Goal: Task Accomplishment & Management: Use online tool/utility

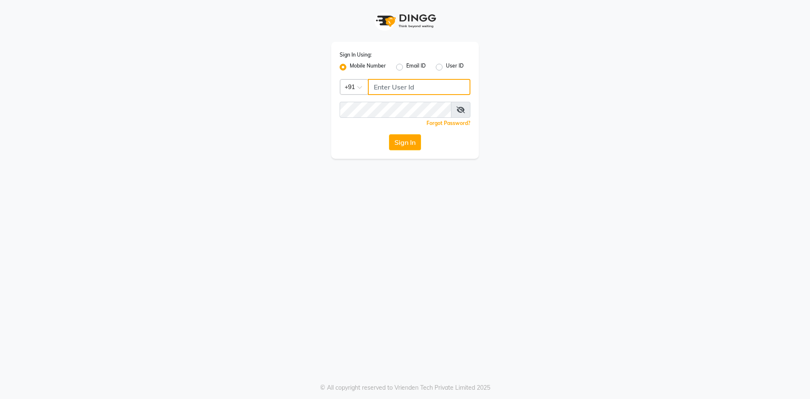
click at [379, 87] on input "Username" at bounding box center [419, 87] width 103 height 16
type input "7661809500"
click at [405, 143] on button "Sign In" at bounding box center [405, 142] width 32 height 16
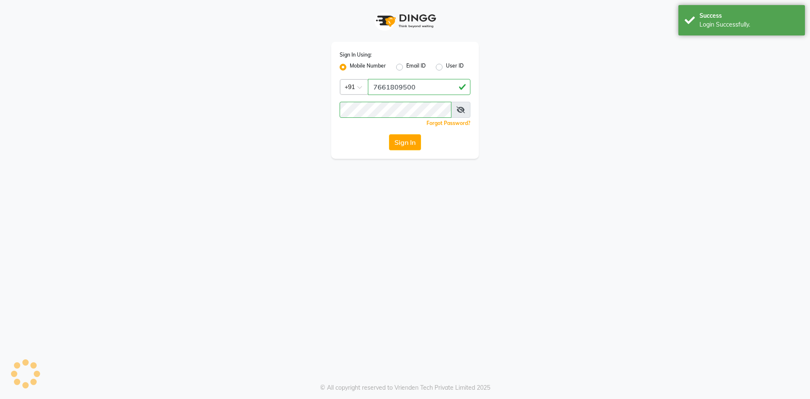
select select "8717"
select select "service"
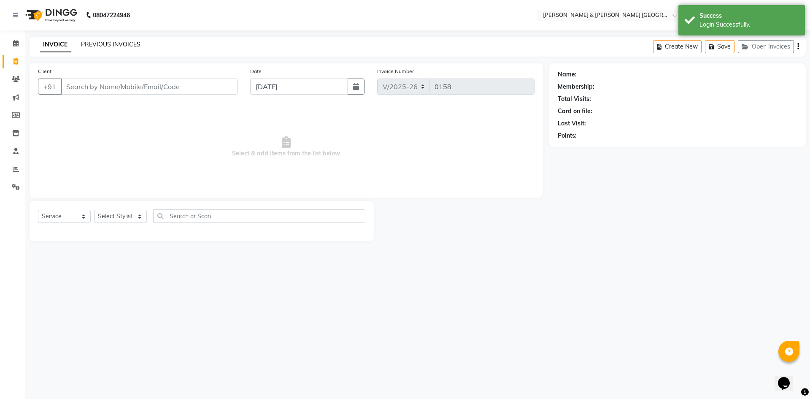
click at [95, 45] on link "PREVIOUS INVOICES" at bounding box center [111, 45] width 60 height 8
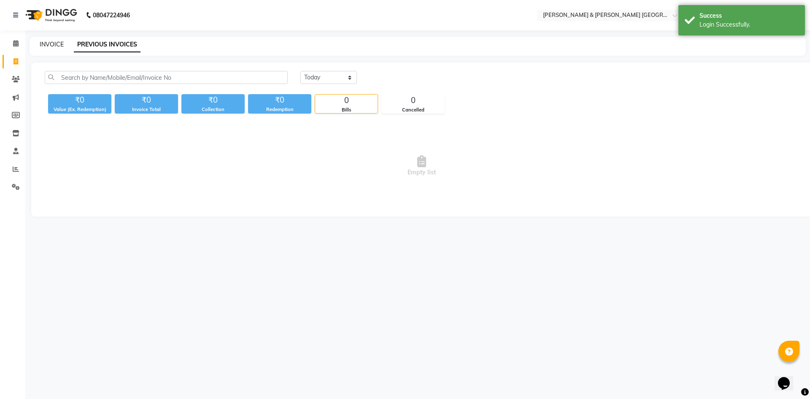
click at [41, 48] on link "INVOICE" at bounding box center [52, 45] width 24 height 8
select select "service"
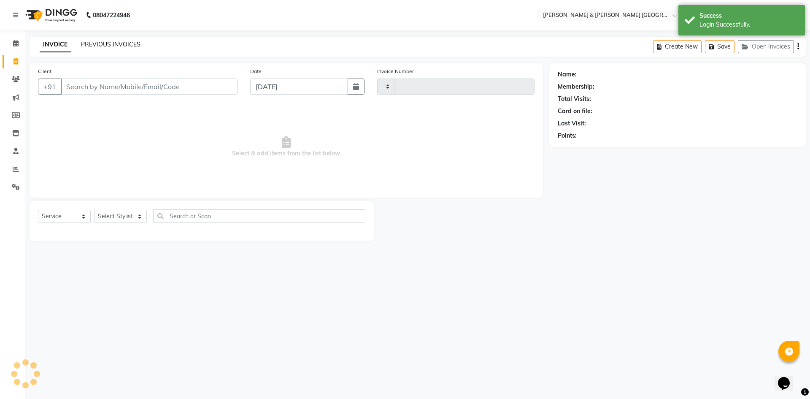
type input "0158"
select select "8717"
click at [103, 43] on link "PREVIOUS INVOICES" at bounding box center [111, 45] width 60 height 8
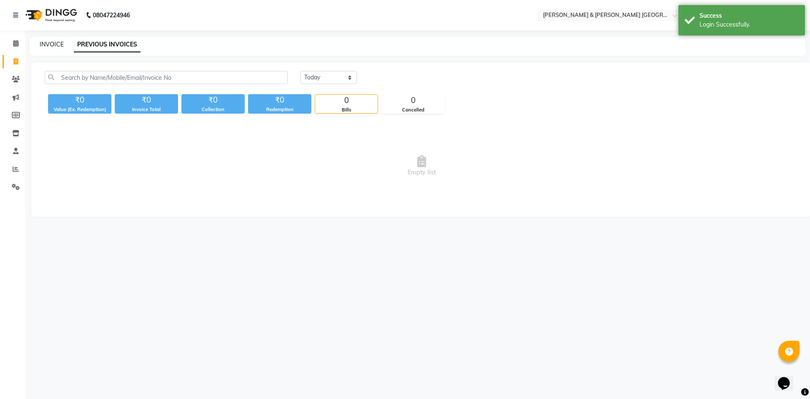
click at [62, 42] on link "INVOICE" at bounding box center [52, 45] width 24 height 8
select select "8717"
select select "service"
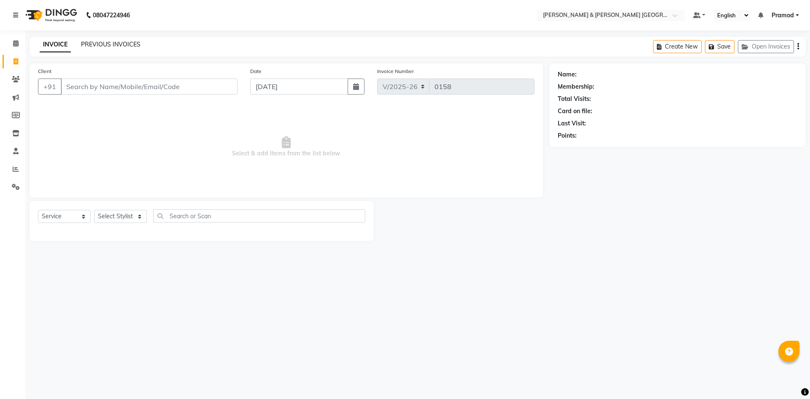
click at [109, 44] on link "PREVIOUS INVOICES" at bounding box center [111, 45] width 60 height 8
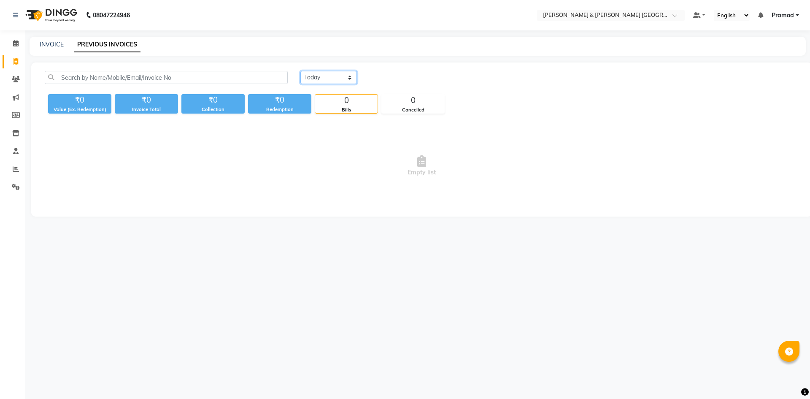
click at [309, 77] on select "[DATE] [DATE] Custom Range" at bounding box center [329, 77] width 57 height 13
select select "range"
click at [301, 71] on select "[DATE] [DATE] Custom Range" at bounding box center [329, 77] width 57 height 13
click at [388, 75] on input "[DATE]" at bounding box center [397, 78] width 59 height 12
select select "9"
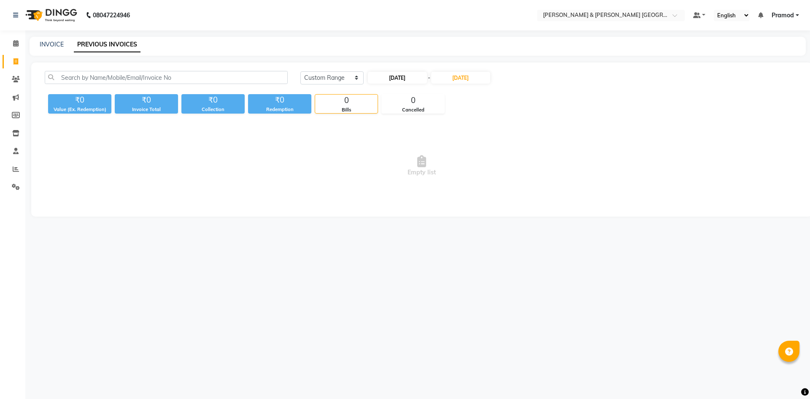
select select "2025"
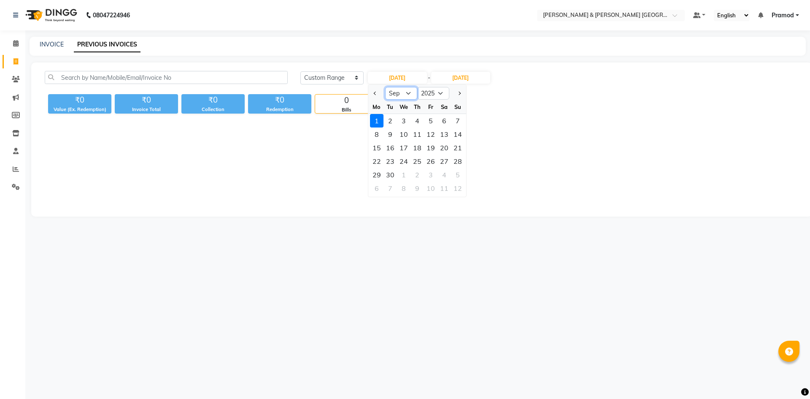
click at [397, 93] on select "Jan Feb Mar Apr May Jun [DATE] Aug Sep Oct Nov Dec" at bounding box center [401, 93] width 32 height 13
select select "8"
click at [385, 87] on select "Jan Feb Mar Apr May Jun [DATE] Aug Sep Oct Nov Dec" at bounding box center [401, 93] width 32 height 13
click at [433, 121] on div "1" at bounding box center [431, 121] width 14 height 14
type input "[DATE]"
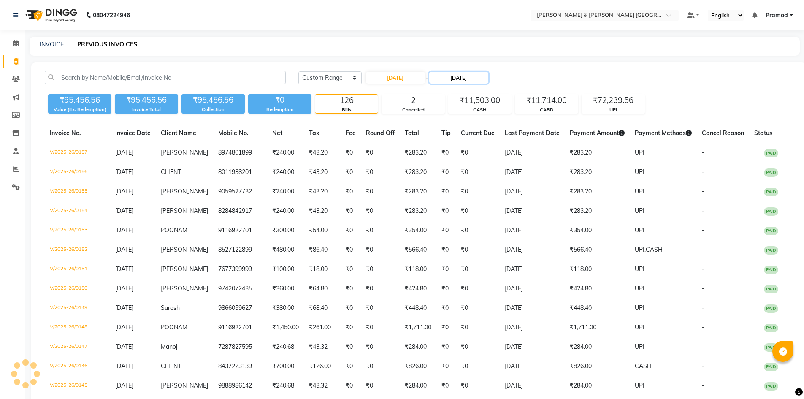
click at [458, 74] on input "[DATE]" at bounding box center [458, 78] width 59 height 12
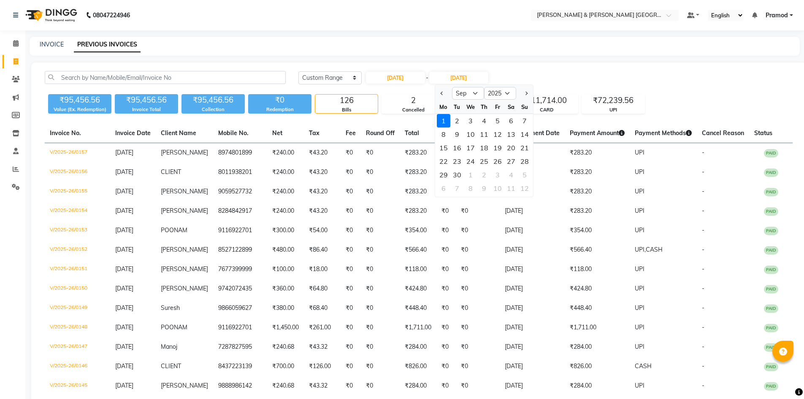
click at [463, 100] on div "Tu" at bounding box center [457, 107] width 14 height 14
click at [463, 97] on select "Aug Sep Oct Nov Dec" at bounding box center [468, 93] width 32 height 13
select select "8"
click at [452, 87] on select "Aug Sep Oct Nov Dec" at bounding box center [468, 93] width 32 height 13
click at [529, 171] on div "31" at bounding box center [525, 175] width 14 height 14
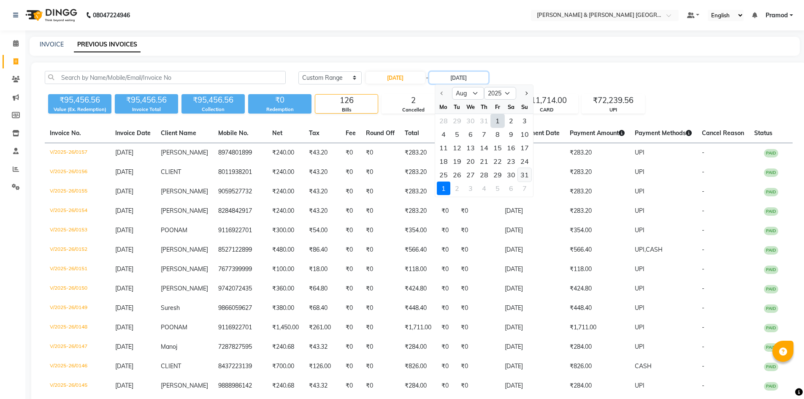
type input "[DATE]"
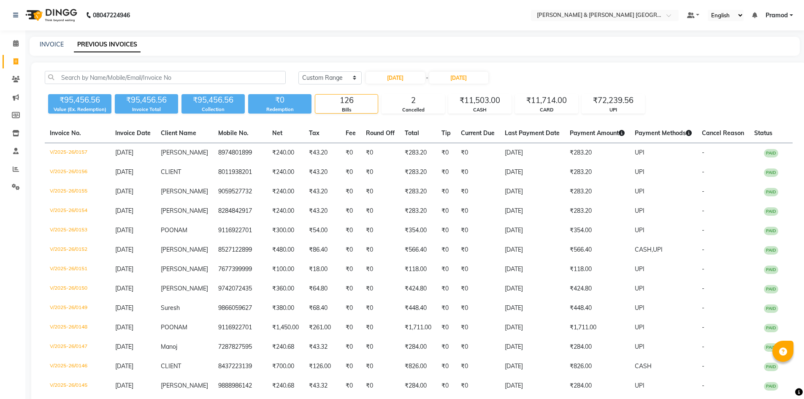
click at [383, 76] on input "[DATE]" at bounding box center [395, 78] width 59 height 12
select select "8"
select select "2025"
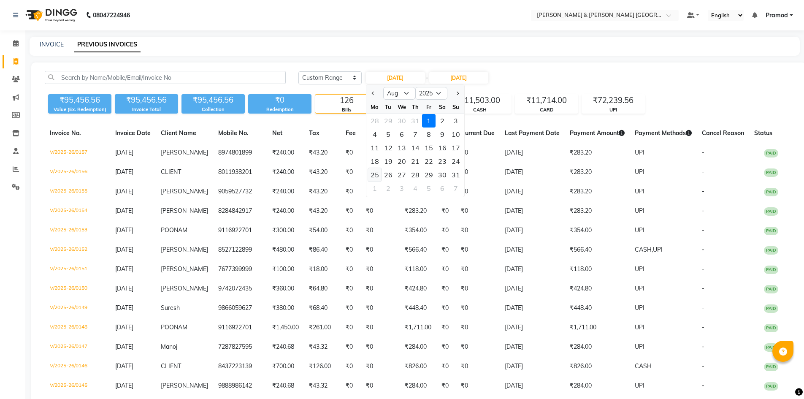
click at [372, 176] on div "25" at bounding box center [375, 175] width 14 height 14
type input "[DATE]"
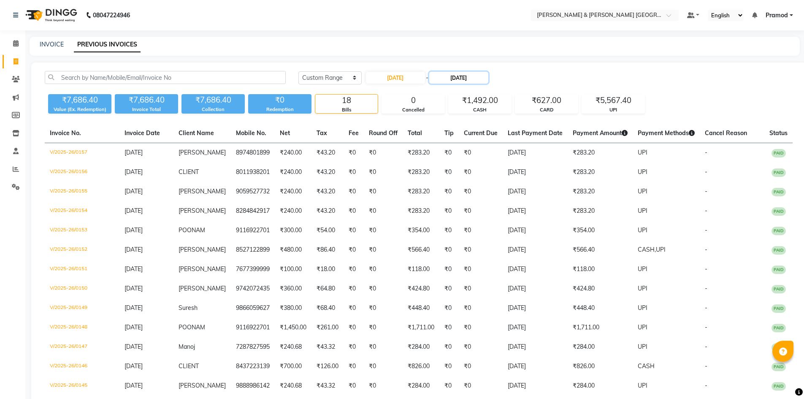
click at [466, 75] on input "[DATE]" at bounding box center [458, 78] width 59 height 12
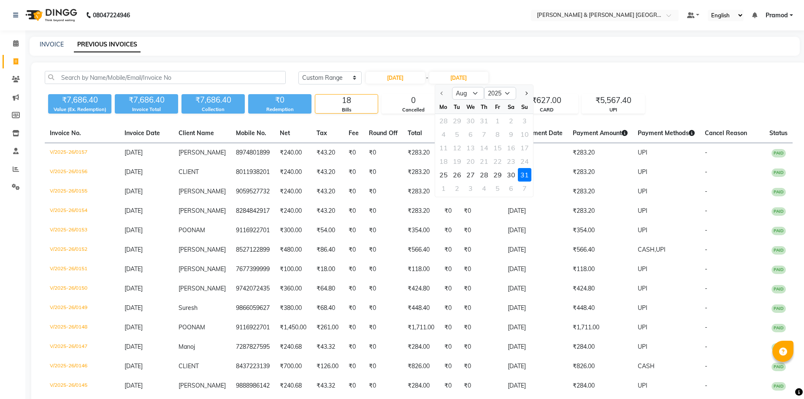
click at [524, 175] on div "31" at bounding box center [525, 175] width 14 height 14
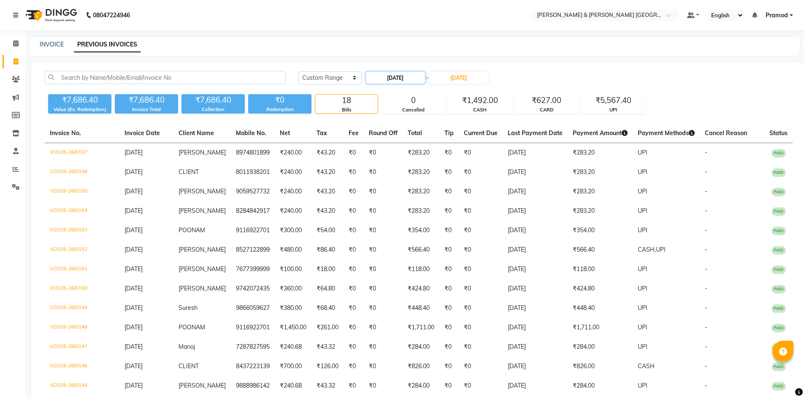
click at [387, 79] on input "[DATE]" at bounding box center [395, 78] width 59 height 12
select select "8"
select select "2025"
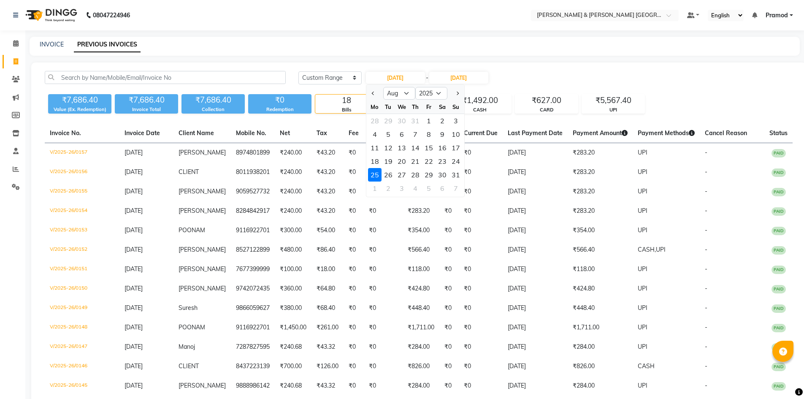
drag, startPoint x: 372, startPoint y: 161, endPoint x: 433, endPoint y: 125, distance: 70.8
click at [373, 161] on div "18" at bounding box center [375, 161] width 14 height 14
type input "18-08-2025"
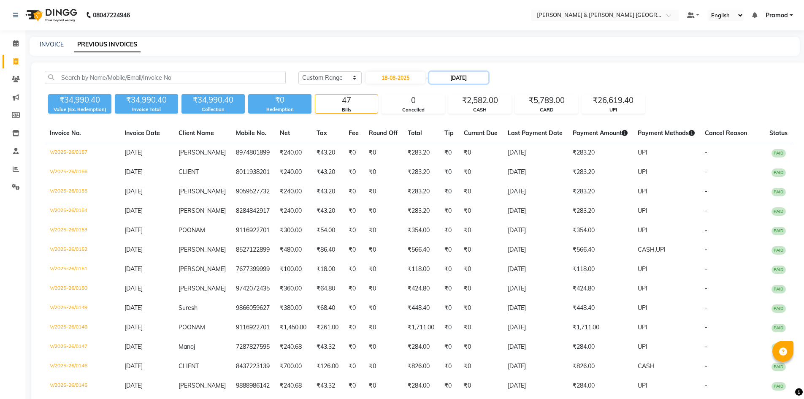
click at [456, 78] on input "[DATE]" at bounding box center [458, 78] width 59 height 12
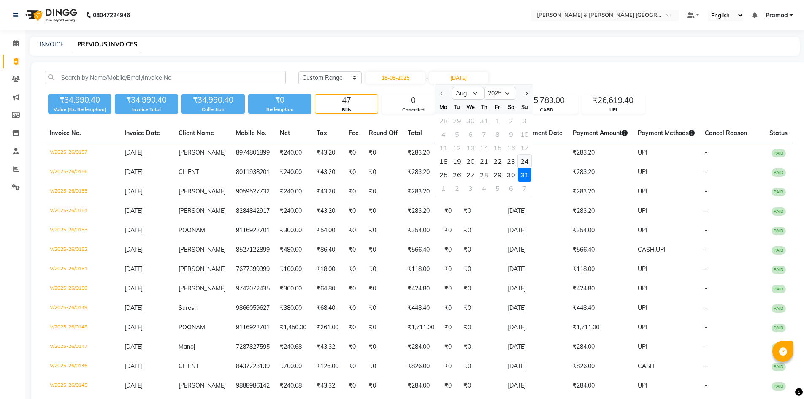
click at [527, 161] on div "24" at bounding box center [525, 161] width 14 height 14
type input "[DATE]"
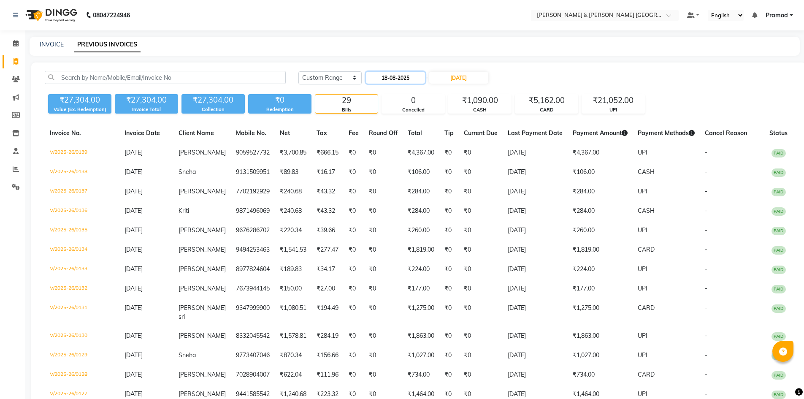
click at [381, 80] on input "18-08-2025" at bounding box center [395, 78] width 59 height 12
select select "8"
select select "2025"
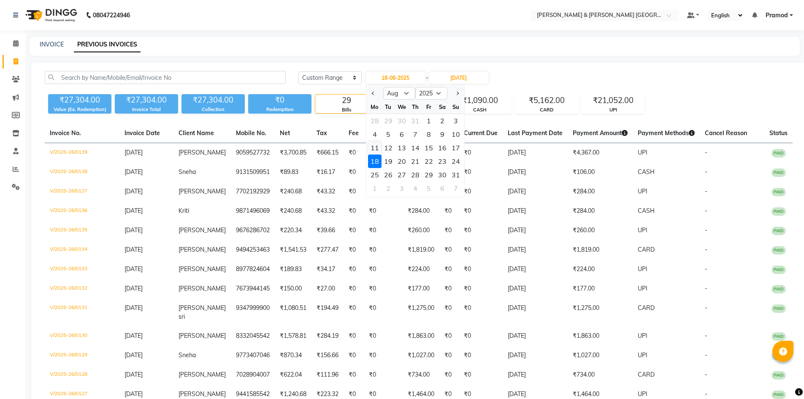
click at [376, 146] on div "11" at bounding box center [375, 148] width 14 height 14
type input "[DATE]"
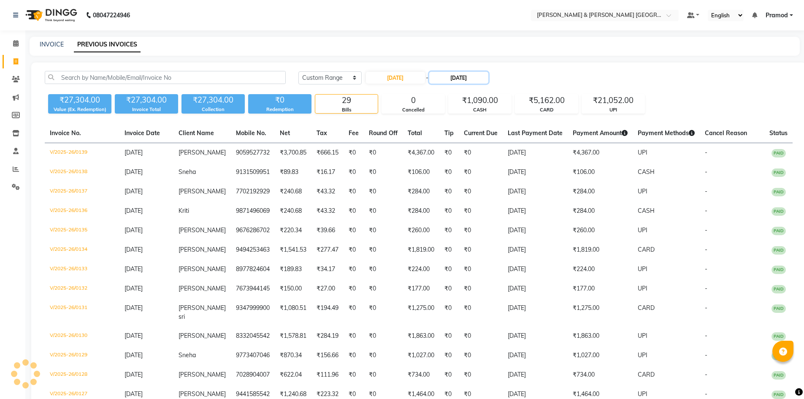
click at [473, 79] on input "[DATE]" at bounding box center [458, 78] width 59 height 12
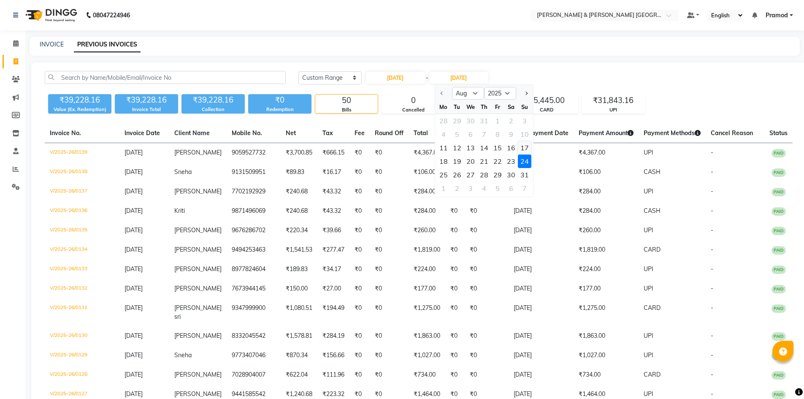
click at [526, 146] on div "17" at bounding box center [525, 148] width 14 height 14
type input "[DATE]"
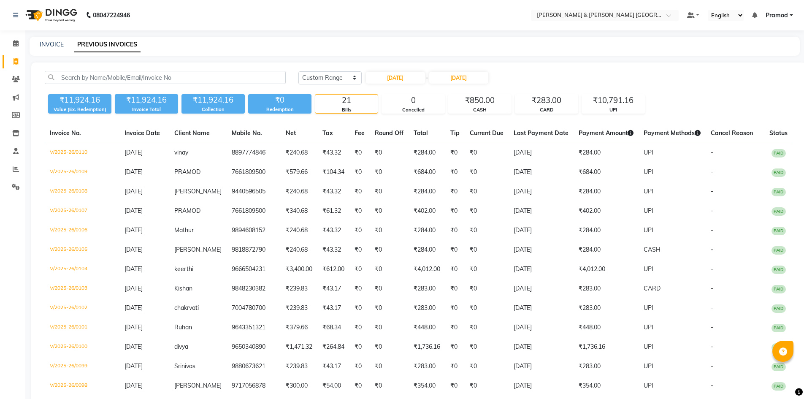
click at [543, 67] on div "[DATE] [DATE] Custom Range [DATE] - [DATE] ₹11,924.16 Value (Ex. Redemption) ₹1…" at bounding box center [418, 323] width 775 height 522
click at [387, 76] on input "[DATE]" at bounding box center [395, 78] width 59 height 12
select select "8"
select select "2025"
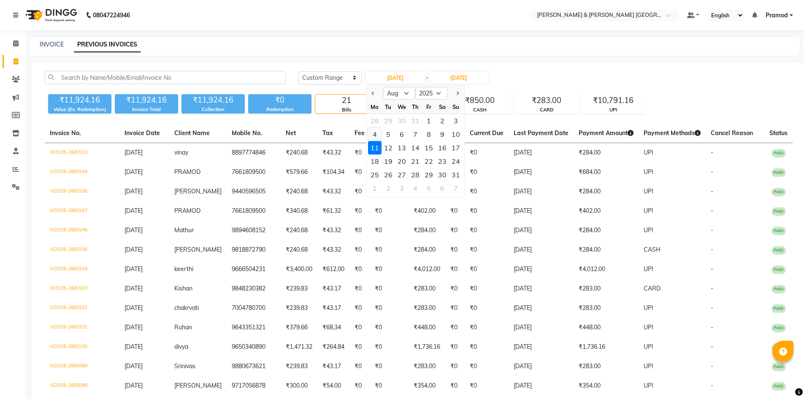
click at [376, 130] on div "4" at bounding box center [375, 134] width 14 height 14
type input "[DATE]"
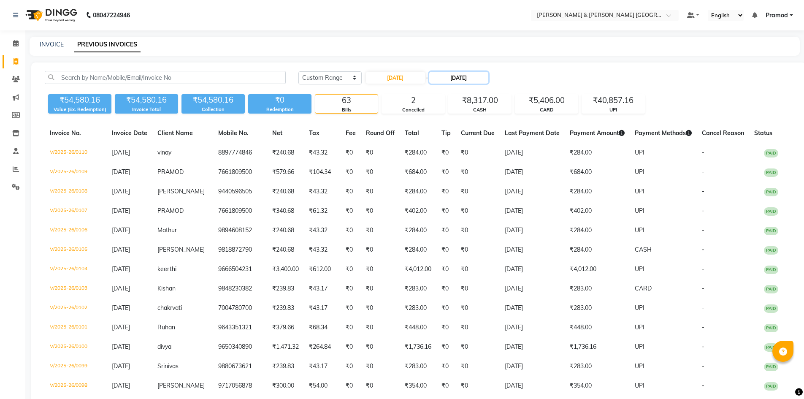
drag, startPoint x: 455, startPoint y: 76, endPoint x: 487, endPoint y: 84, distance: 33.0
click at [456, 76] on input "[DATE]" at bounding box center [458, 78] width 59 height 12
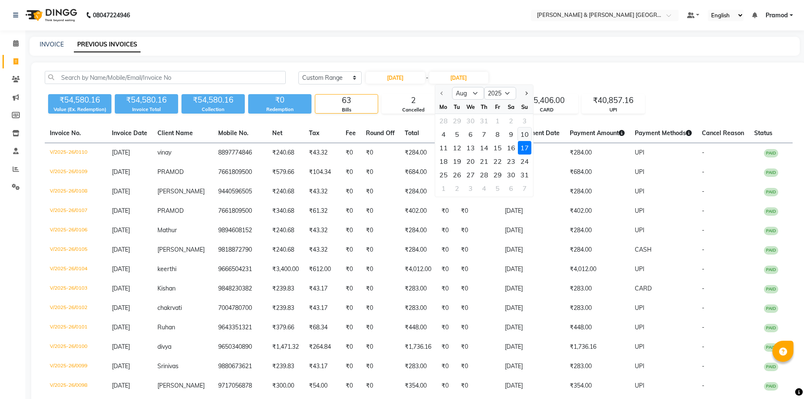
click at [521, 132] on div "10" at bounding box center [525, 134] width 14 height 14
type input "[DATE]"
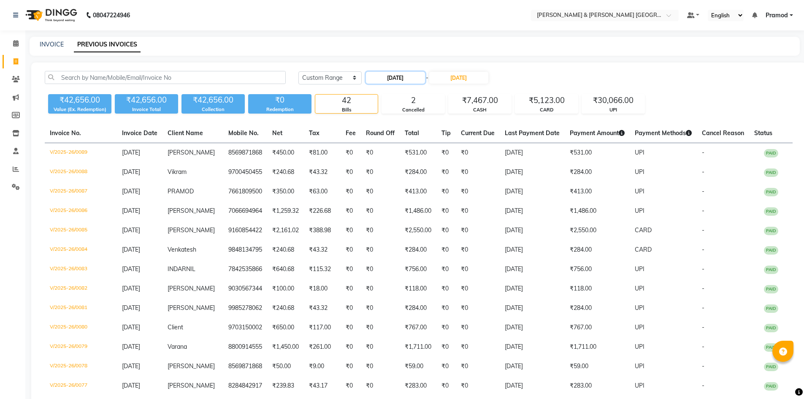
click at [393, 79] on input "[DATE]" at bounding box center [395, 78] width 59 height 12
select select "8"
select select "2025"
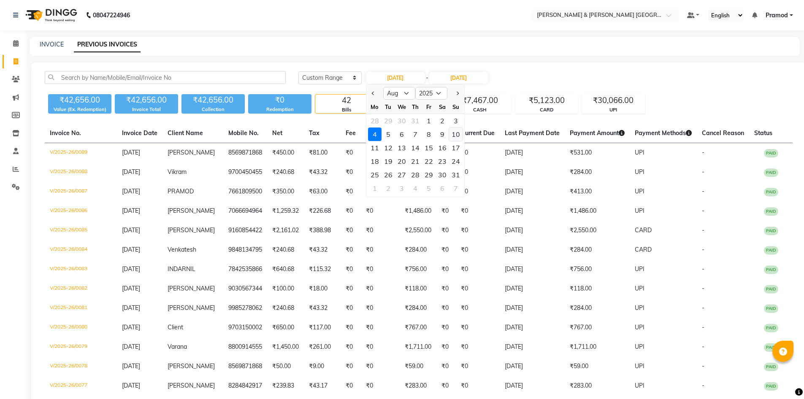
click at [457, 134] on div "10" at bounding box center [456, 134] width 14 height 14
type input "[DATE]"
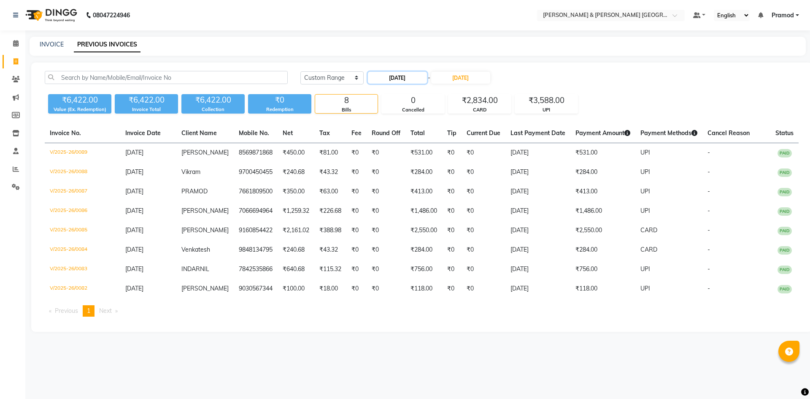
click at [409, 73] on input "[DATE]" at bounding box center [397, 78] width 59 height 12
select select "8"
select select "2025"
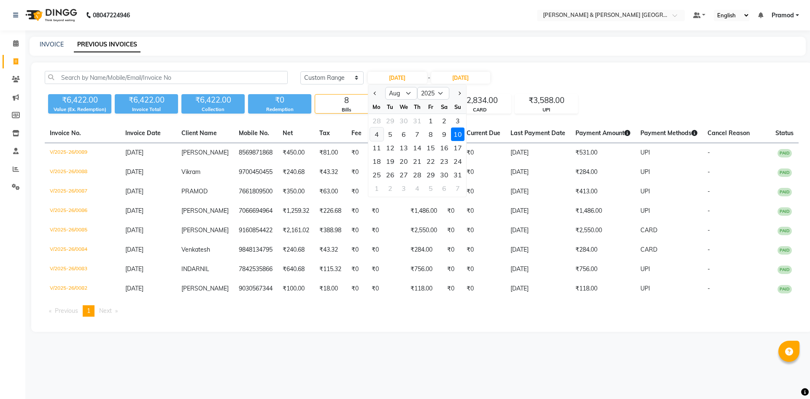
click at [375, 135] on div "4" at bounding box center [377, 134] width 14 height 14
type input "[DATE]"
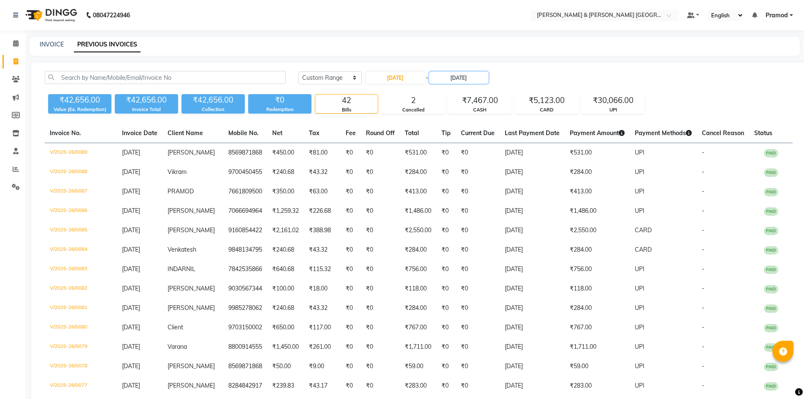
drag, startPoint x: 467, startPoint y: 79, endPoint x: 482, endPoint y: 84, distance: 15.9
click at [468, 79] on input "[DATE]" at bounding box center [458, 78] width 59 height 12
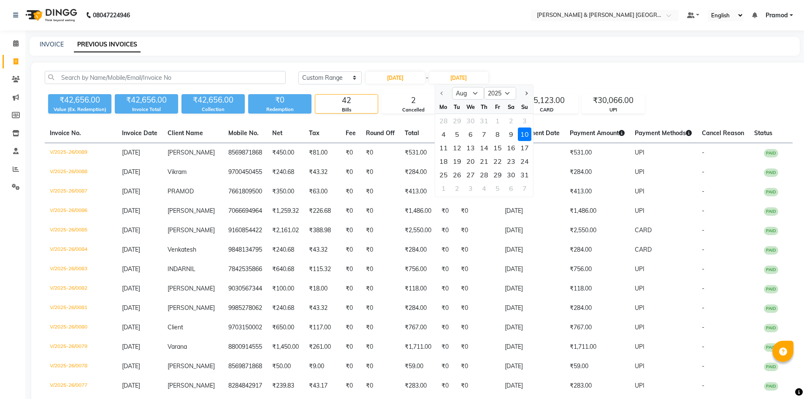
click at [525, 136] on div "10" at bounding box center [525, 134] width 14 height 14
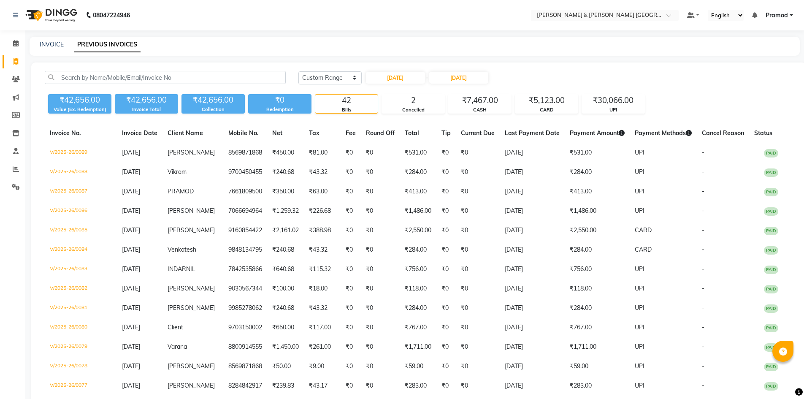
click at [587, 80] on div "[DATE] [DATE] Custom Range [DATE] - [DATE]" at bounding box center [545, 78] width 494 height 14
drag, startPoint x: 309, startPoint y: 76, endPoint x: 311, endPoint y: 83, distance: 7.6
click at [309, 76] on select "[DATE] [DATE] Custom Range" at bounding box center [329, 77] width 63 height 13
select select "[DATE]"
click at [298, 71] on select "[DATE] [DATE] Custom Range" at bounding box center [329, 77] width 63 height 13
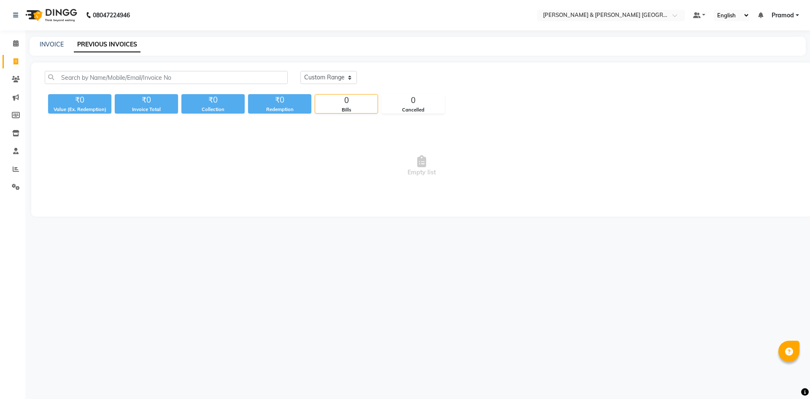
click at [331, 33] on div "08047224946 Select Location × [PERSON_NAME] & Guy Om [GEOGRAPHIC_DATA], Kowkoor…" at bounding box center [405, 199] width 810 height 399
click at [51, 40] on div "INVOICE" at bounding box center [52, 44] width 24 height 9
click at [53, 46] on link "INVOICE" at bounding box center [52, 45] width 24 height 8
select select "service"
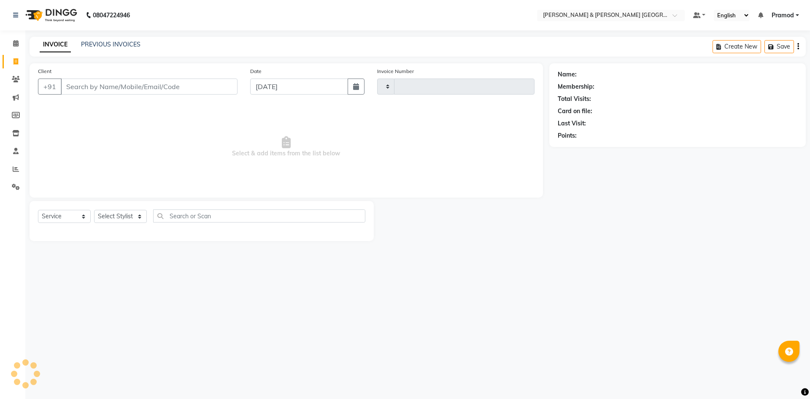
type input "0158"
select select "8717"
click at [138, 141] on span "Select & add items from the list below" at bounding box center [286, 147] width 497 height 84
click at [175, 160] on span "Select & add items from the list below" at bounding box center [286, 147] width 497 height 84
